Goal: Information Seeking & Learning: Check status

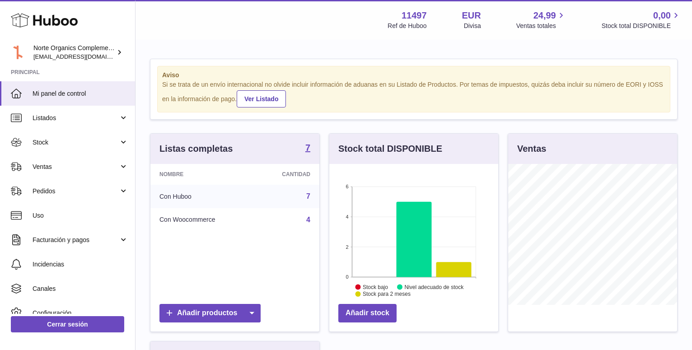
scroll to position [141, 169]
click at [69, 165] on span "Ventas" at bounding box center [76, 167] width 86 height 9
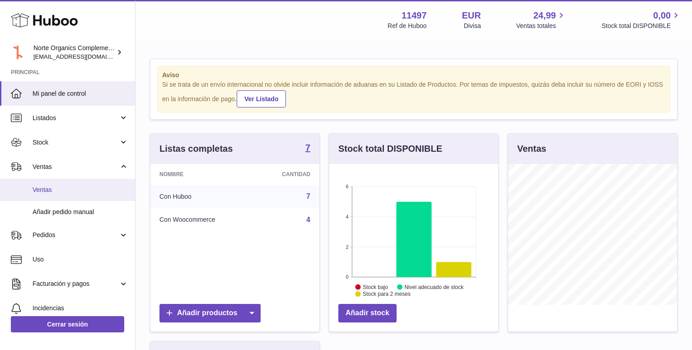
click at [59, 192] on span "Ventas" at bounding box center [81, 190] width 96 height 9
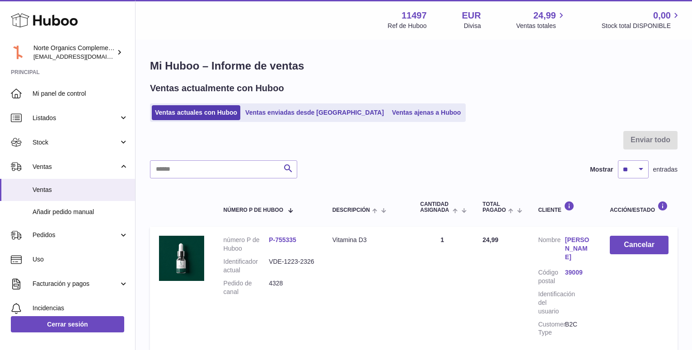
click at [173, 179] on div "Enviar todo Buscar Mostrar ** ** ** *** entradas número P de Huboo Descripción …" at bounding box center [414, 243] width 528 height 224
click at [187, 171] on input "text" at bounding box center [223, 169] width 147 height 18
click at [389, 116] on link "Ventas ajenas a Huboo" at bounding box center [426, 112] width 75 height 15
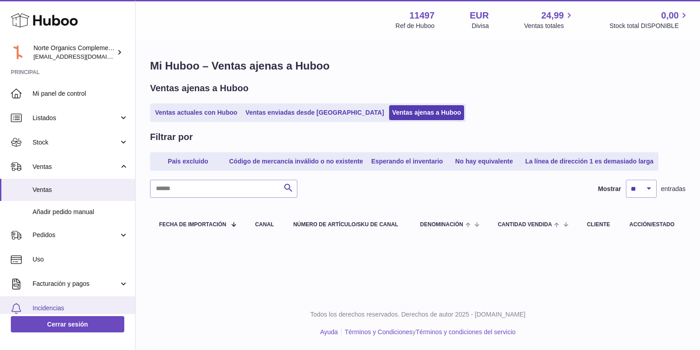
scroll to position [43, 0]
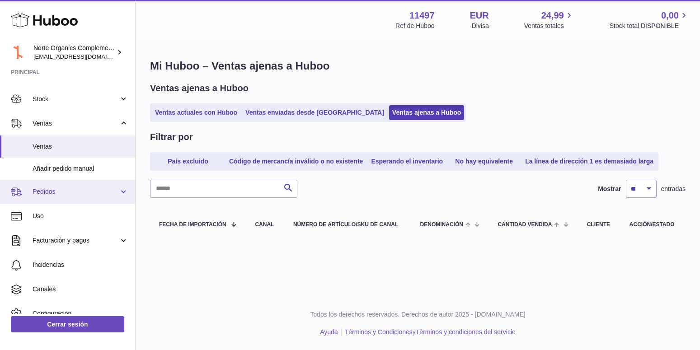
click at [50, 194] on span "Pedidos" at bounding box center [76, 191] width 86 height 9
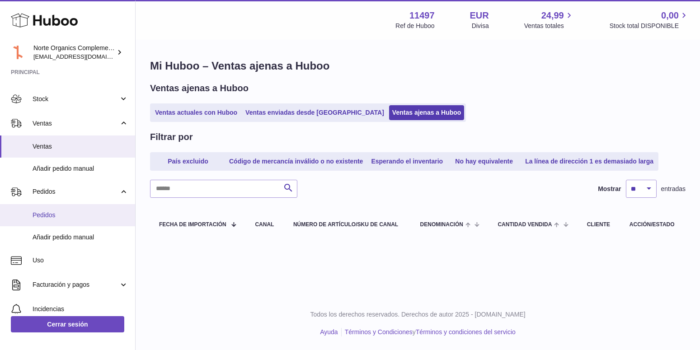
click at [60, 220] on link "Pedidos" at bounding box center [67, 215] width 135 height 22
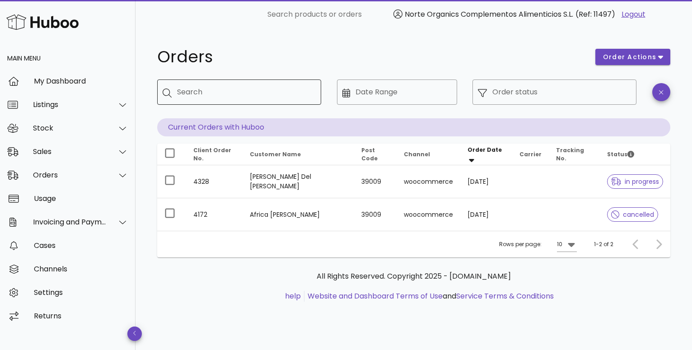
click at [259, 100] on div "Search" at bounding box center [245, 91] width 137 height 25
type input "****"
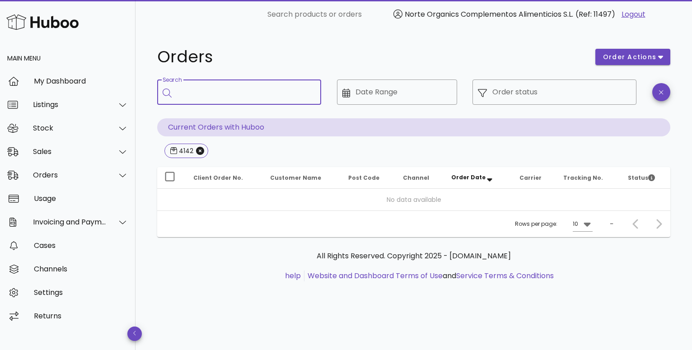
click at [265, 89] on input "Search" at bounding box center [245, 92] width 137 height 14
type input "****"
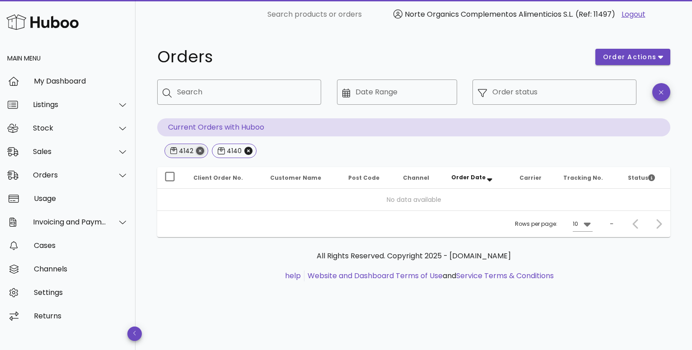
click at [196, 149] on icon "Close" at bounding box center [200, 151] width 8 height 8
click at [373, 95] on input "Date Range" at bounding box center [403, 92] width 96 height 14
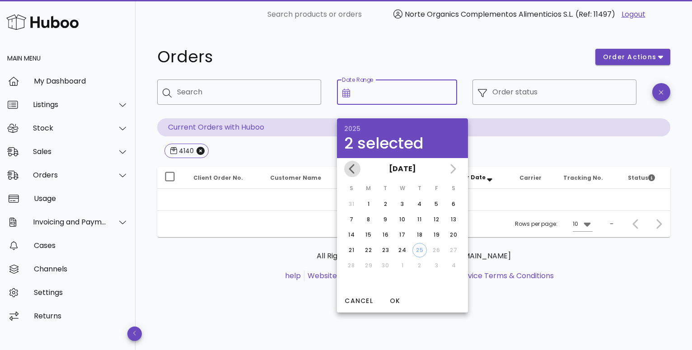
click at [348, 167] on icon "Previous month" at bounding box center [352, 169] width 11 height 11
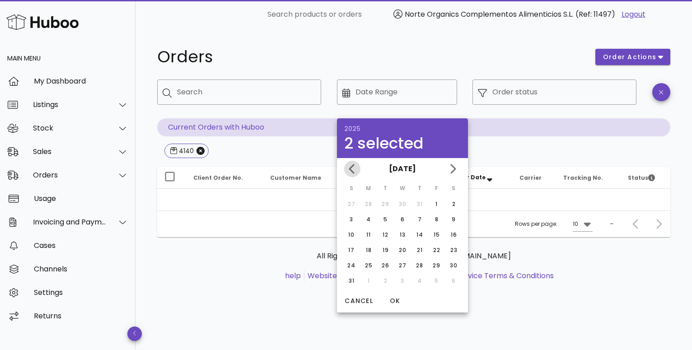
click at [348, 167] on icon "Previous month" at bounding box center [352, 169] width 11 height 11
click at [454, 170] on icon "Next month" at bounding box center [452, 168] width 5 height 9
click at [437, 202] on div "1" at bounding box center [436, 204] width 14 height 8
click at [351, 283] on div "31" at bounding box center [351, 281] width 14 height 8
type input "**********"
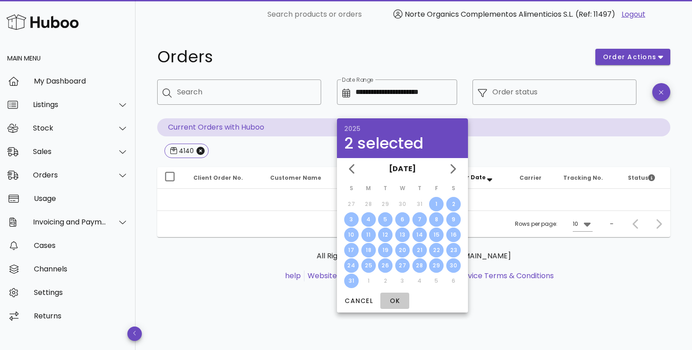
click at [396, 302] on span "OK" at bounding box center [395, 300] width 22 height 9
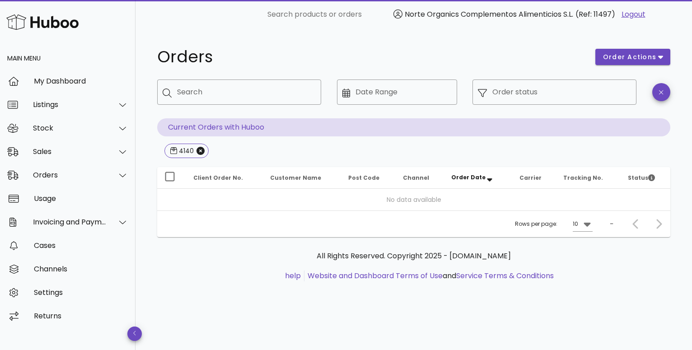
type input "**********"
click at [202, 151] on icon "Close" at bounding box center [200, 151] width 8 height 8
click at [68, 151] on div "Sales" at bounding box center [70, 151] width 74 height 9
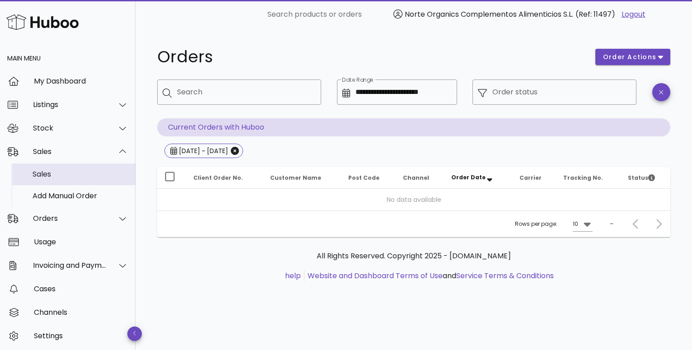
click at [67, 177] on div "Sales" at bounding box center [81, 174] width 96 height 9
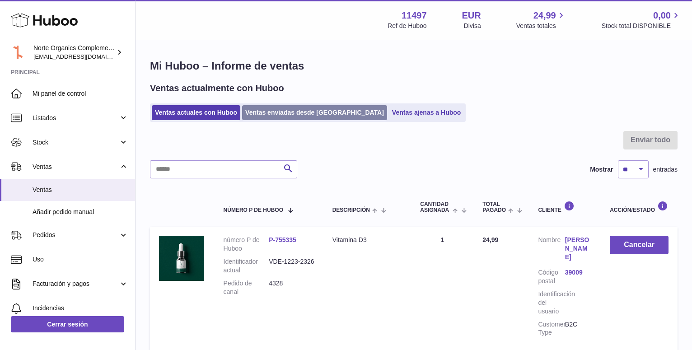
click at [307, 109] on link "Ventas enviadas desde [GEOGRAPHIC_DATA]" at bounding box center [314, 112] width 145 height 15
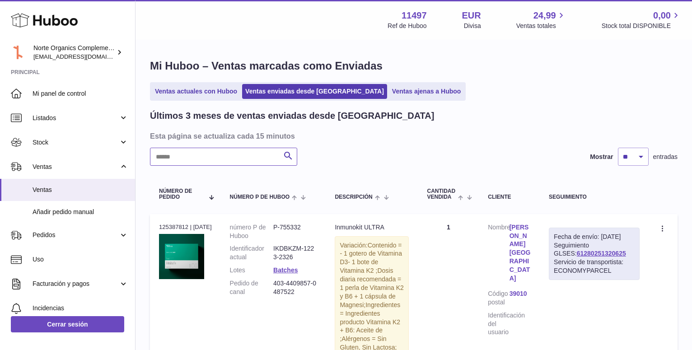
click at [211, 162] on input "text" at bounding box center [223, 157] width 147 height 18
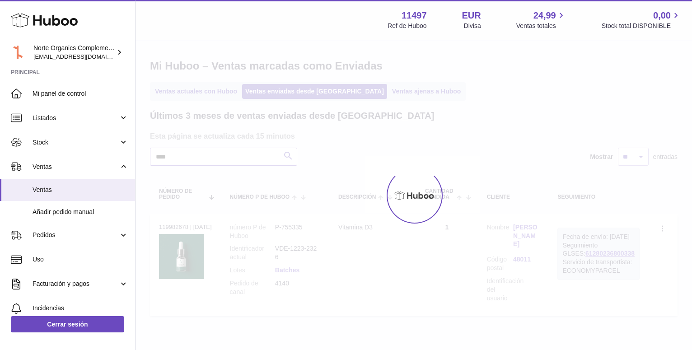
type input "****"
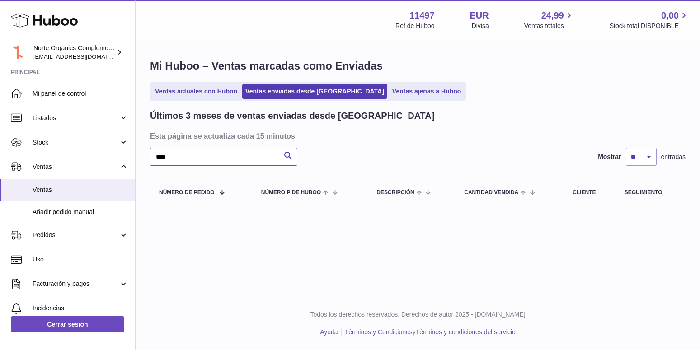
click at [214, 161] on input "****" at bounding box center [223, 157] width 147 height 18
click at [389, 92] on link "Ventas ajenas a Huboo" at bounding box center [426, 91] width 75 height 15
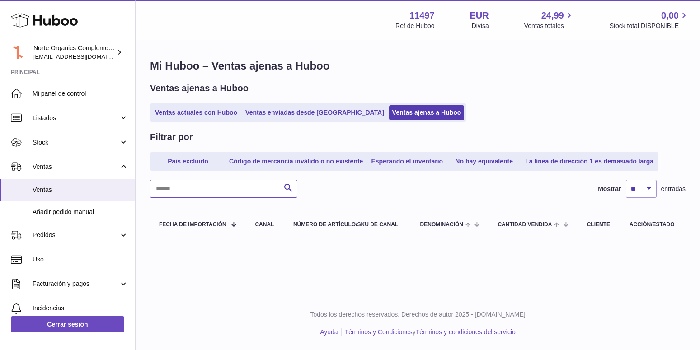
click at [231, 188] on input "text" at bounding box center [223, 189] width 147 height 18
type input "***"
click at [199, 112] on link "Ventas actuales con Huboo" at bounding box center [196, 112] width 89 height 15
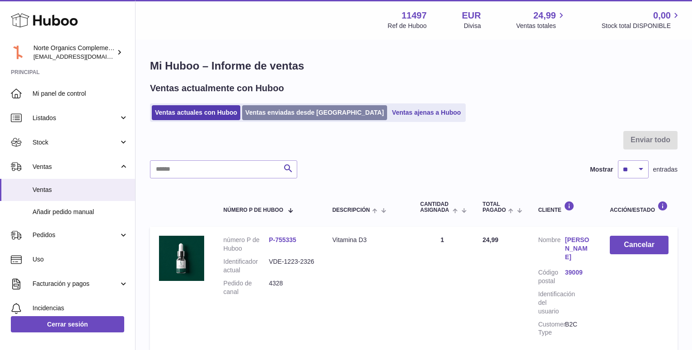
click at [301, 113] on link "Ventas enviadas desde [GEOGRAPHIC_DATA]" at bounding box center [314, 112] width 145 height 15
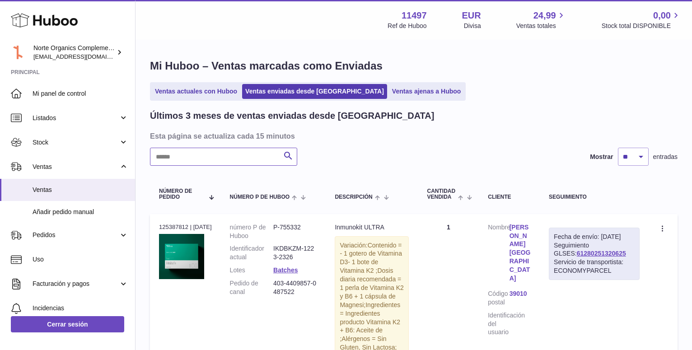
click at [230, 153] on input "text" at bounding box center [223, 157] width 147 height 18
type input "****"
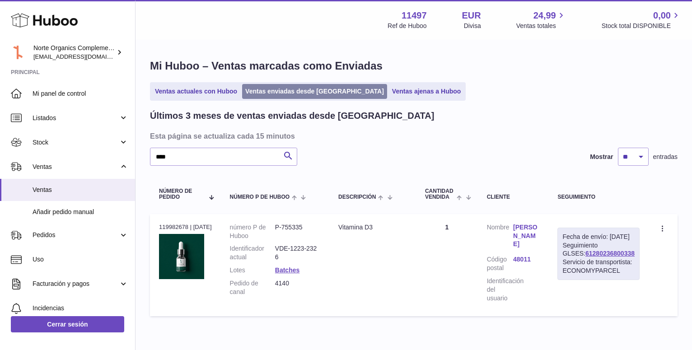
click at [286, 94] on link "Ventas enviadas desde [GEOGRAPHIC_DATA]" at bounding box center [314, 91] width 145 height 15
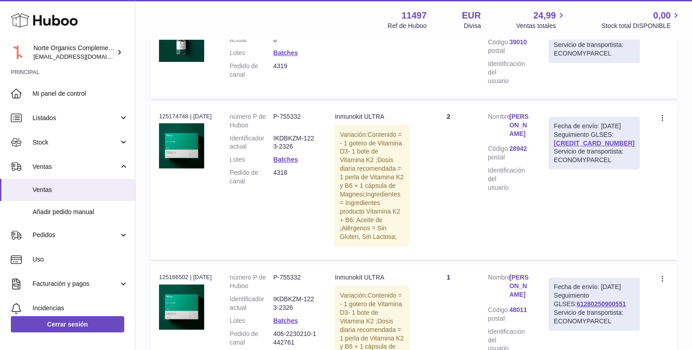
scroll to position [1467, 0]
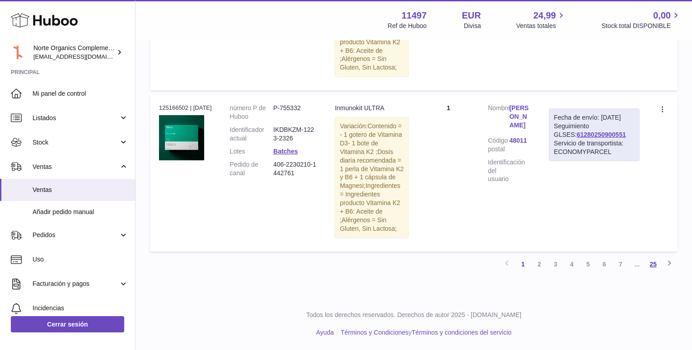
click at [655, 267] on link "25" at bounding box center [653, 264] width 16 height 16
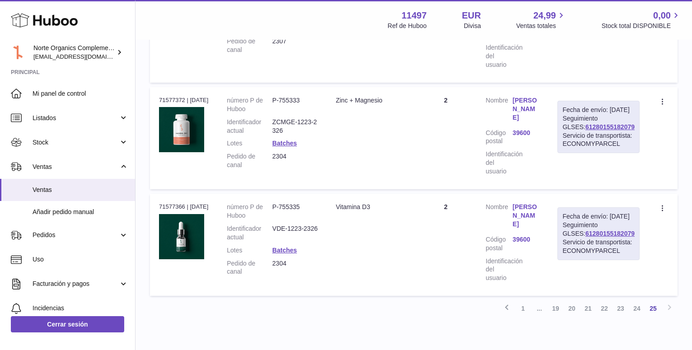
scroll to position [508, 0]
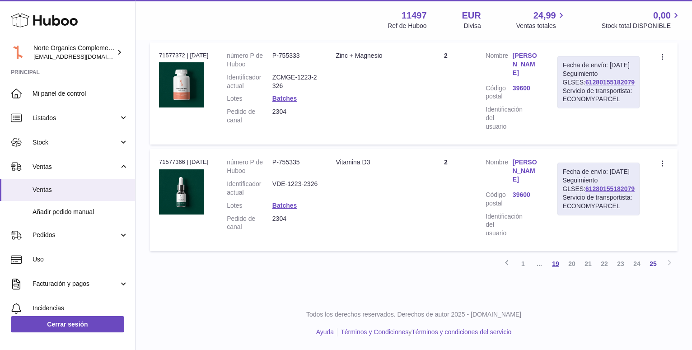
click at [554, 267] on link "19" at bounding box center [555, 264] width 16 height 16
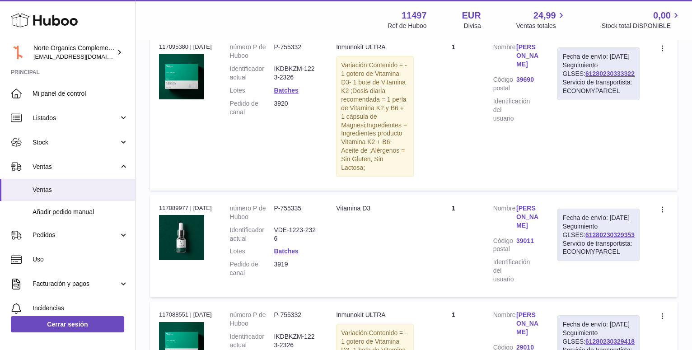
scroll to position [1351, 0]
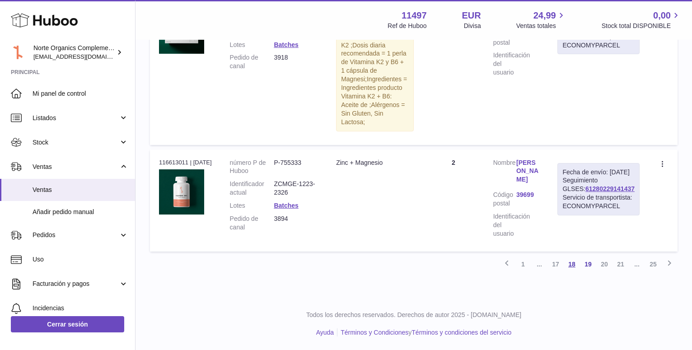
click at [570, 267] on link "18" at bounding box center [572, 264] width 16 height 16
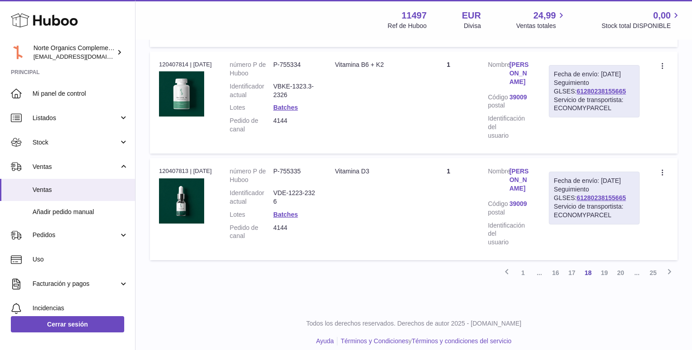
scroll to position [1267, 0]
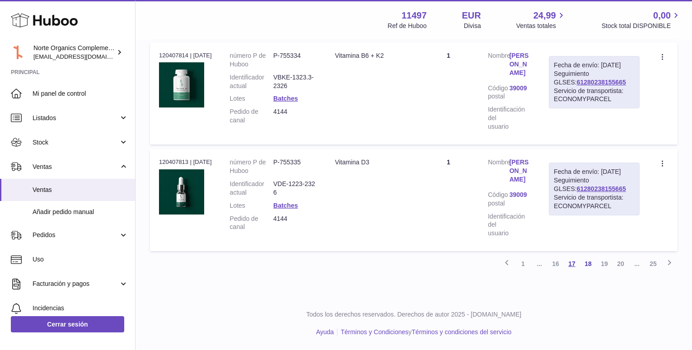
click at [574, 266] on link "17" at bounding box center [572, 264] width 16 height 16
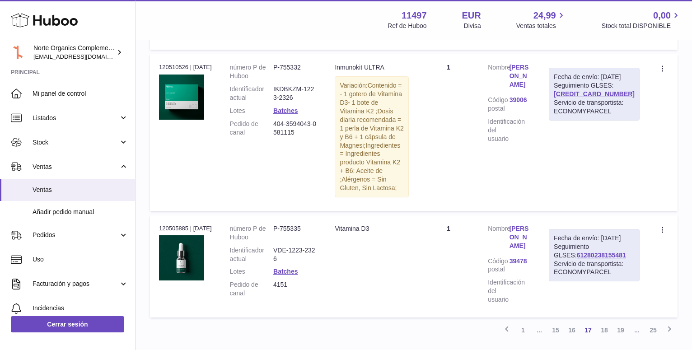
scroll to position [1364, 0]
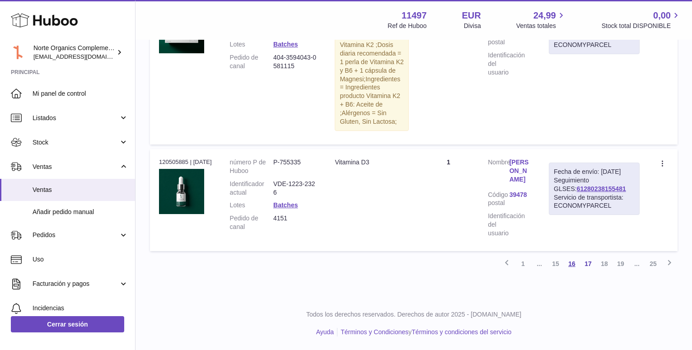
click at [568, 265] on link "16" at bounding box center [572, 264] width 16 height 16
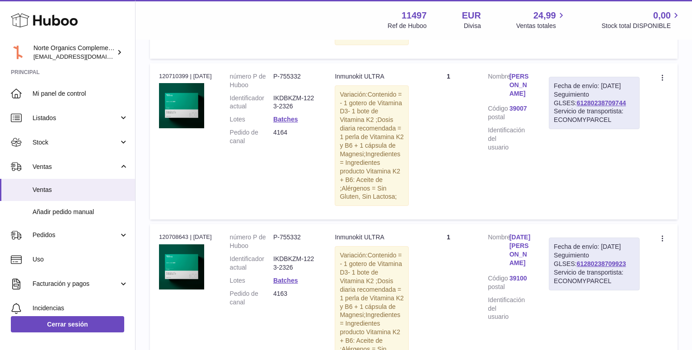
scroll to position [1370, 0]
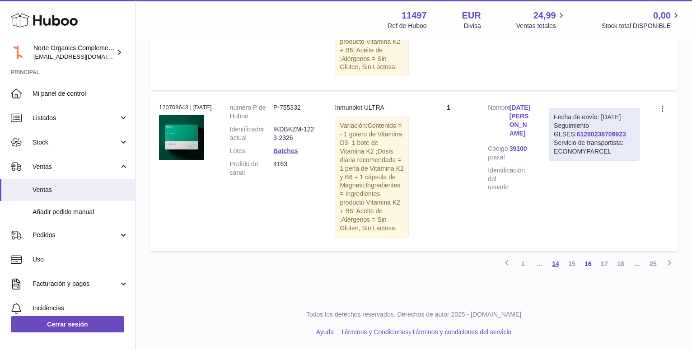
click at [557, 264] on link "14" at bounding box center [555, 264] width 16 height 16
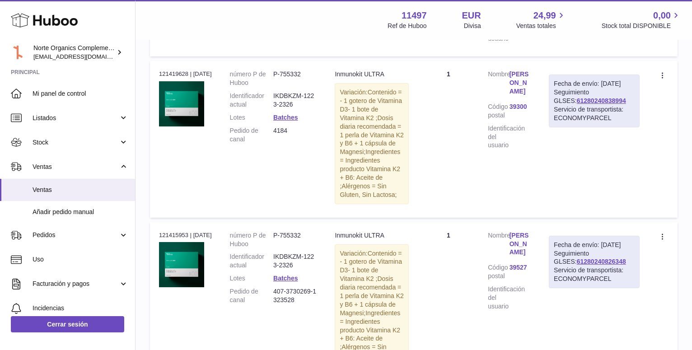
scroll to position [1304, 0]
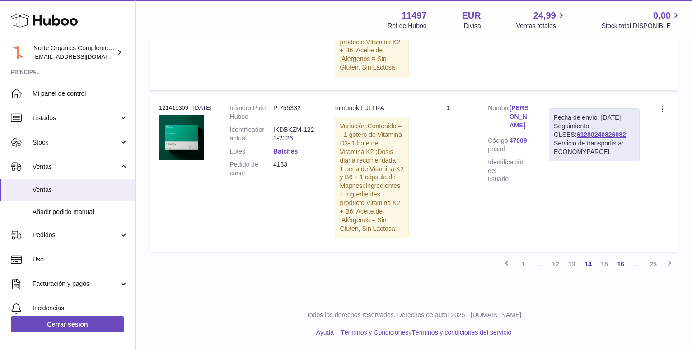
click at [620, 262] on link "16" at bounding box center [621, 264] width 16 height 16
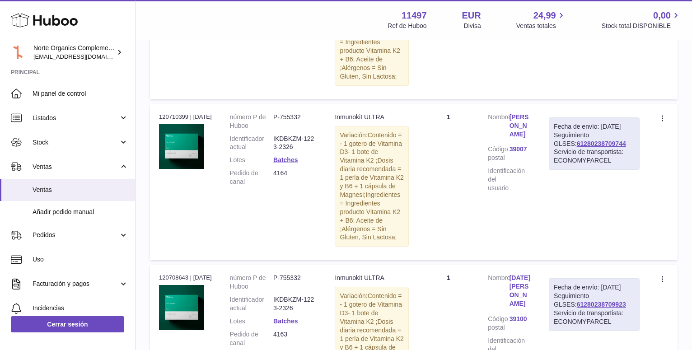
scroll to position [1370, 0]
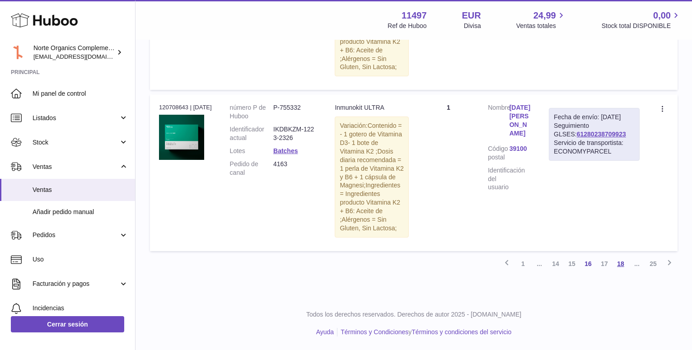
click at [620, 266] on link "18" at bounding box center [621, 264] width 16 height 16
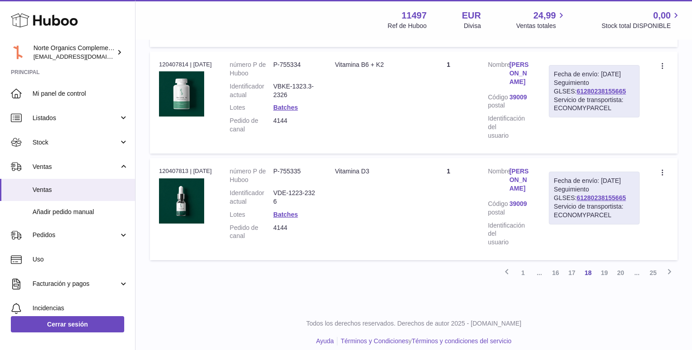
scroll to position [1267, 0]
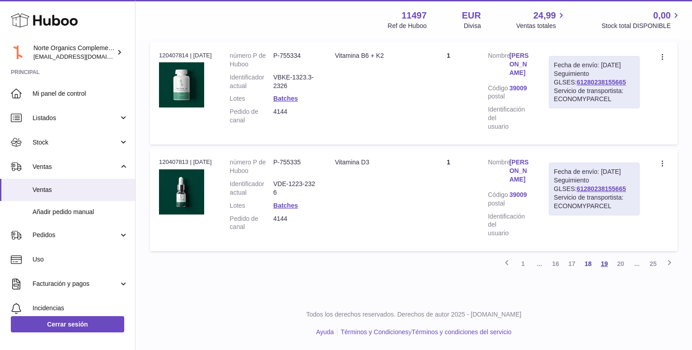
click at [605, 267] on link "19" at bounding box center [604, 264] width 16 height 16
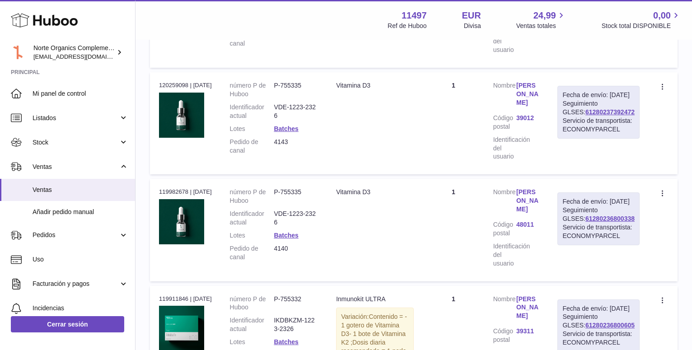
scroll to position [455, 0]
